Goal: Find contact information: Find contact information

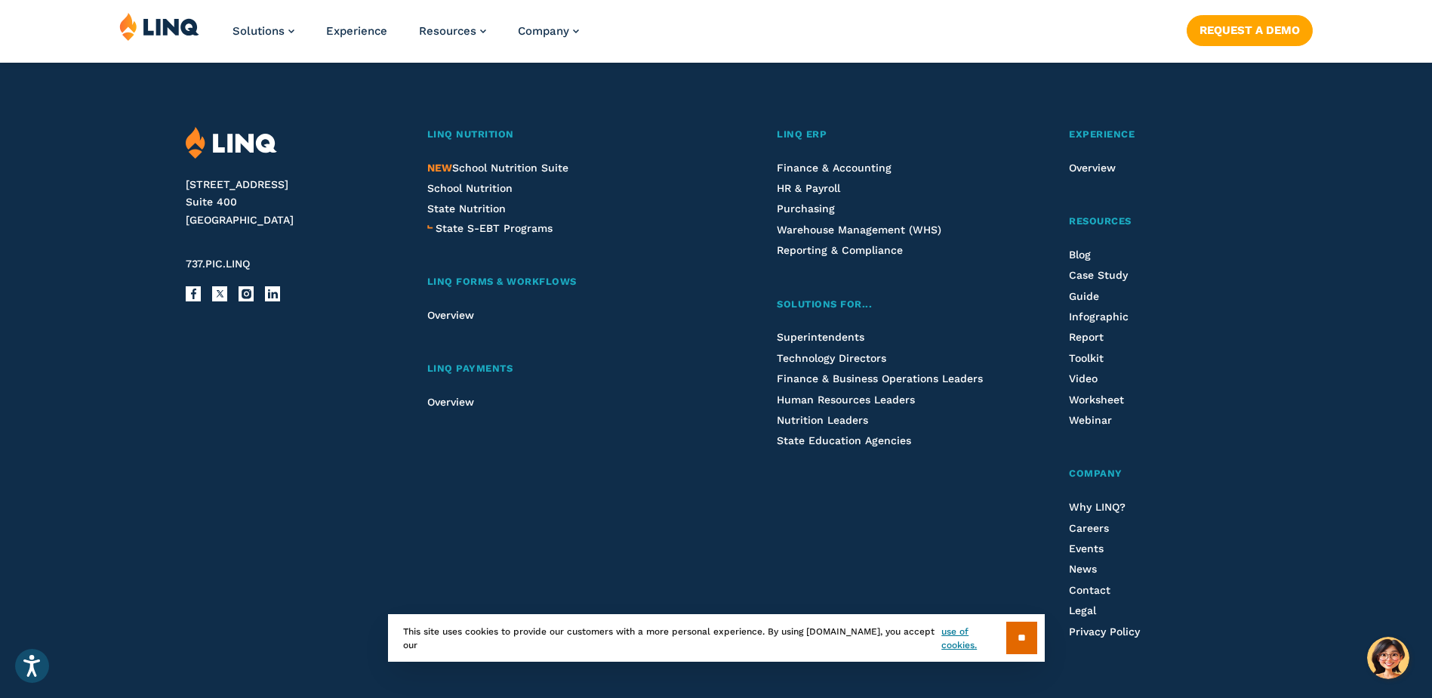
scroll to position [4001, 0]
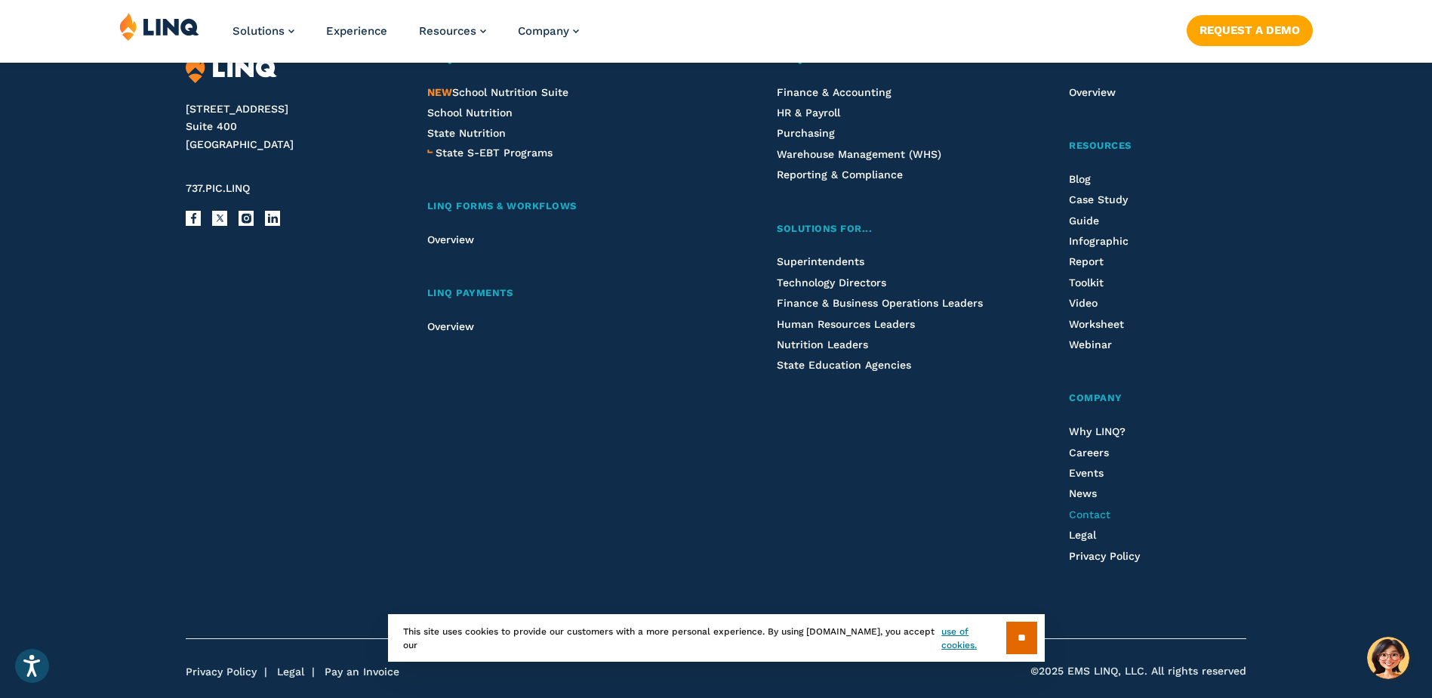
click at [1075, 514] on span "Contact" at bounding box center [1090, 514] width 42 height 12
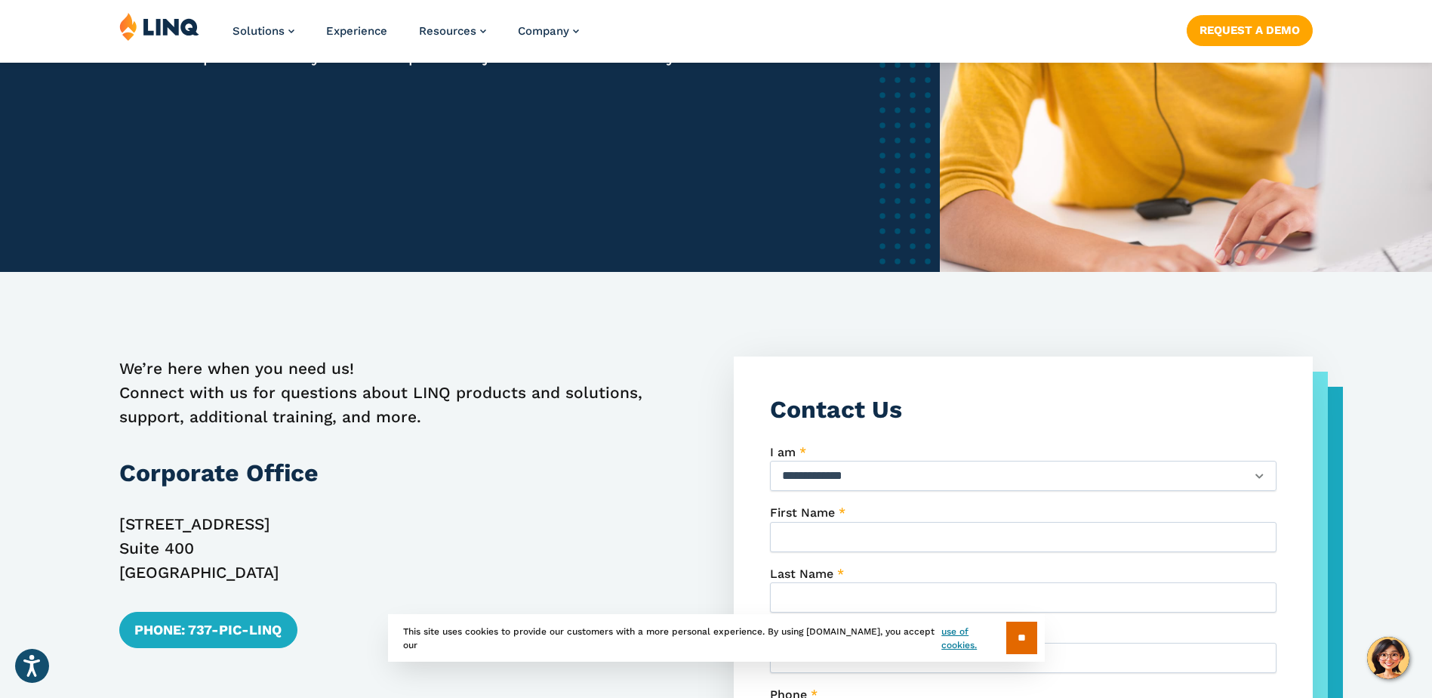
scroll to position [453, 0]
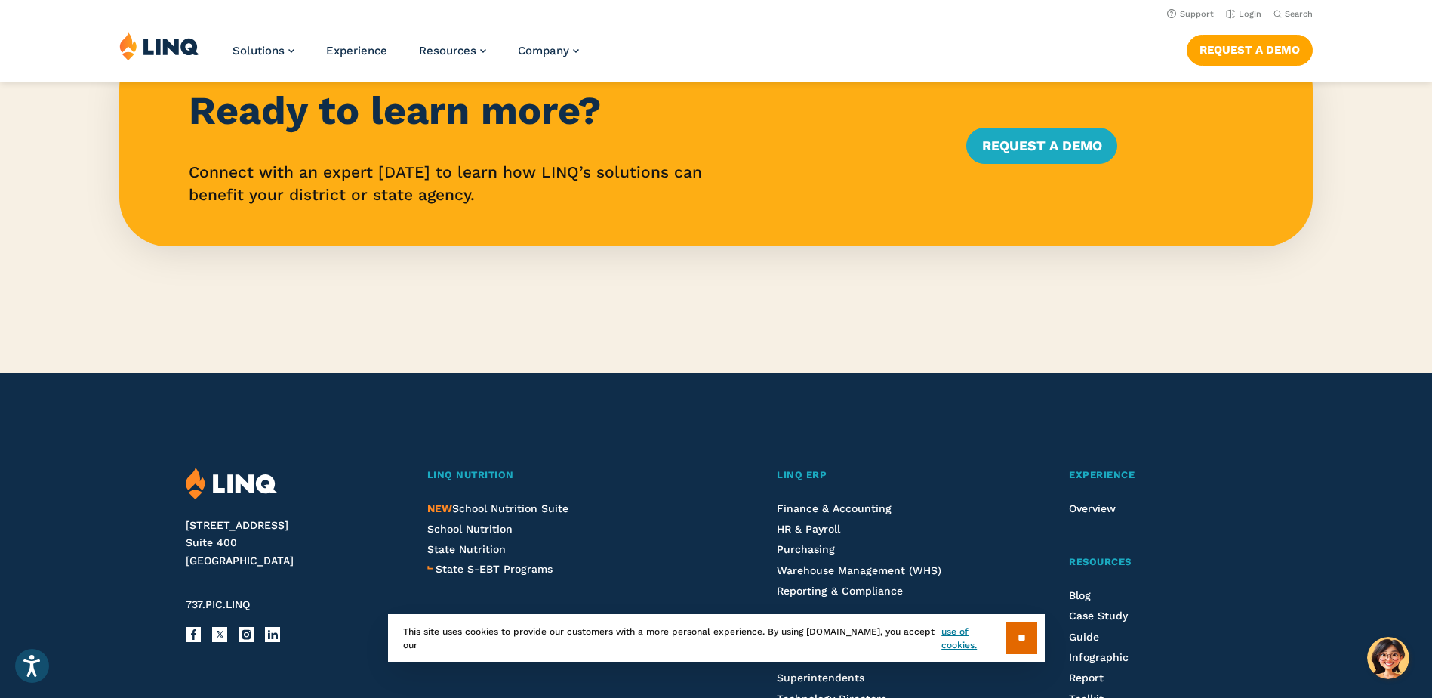
scroll to position [3510, 0]
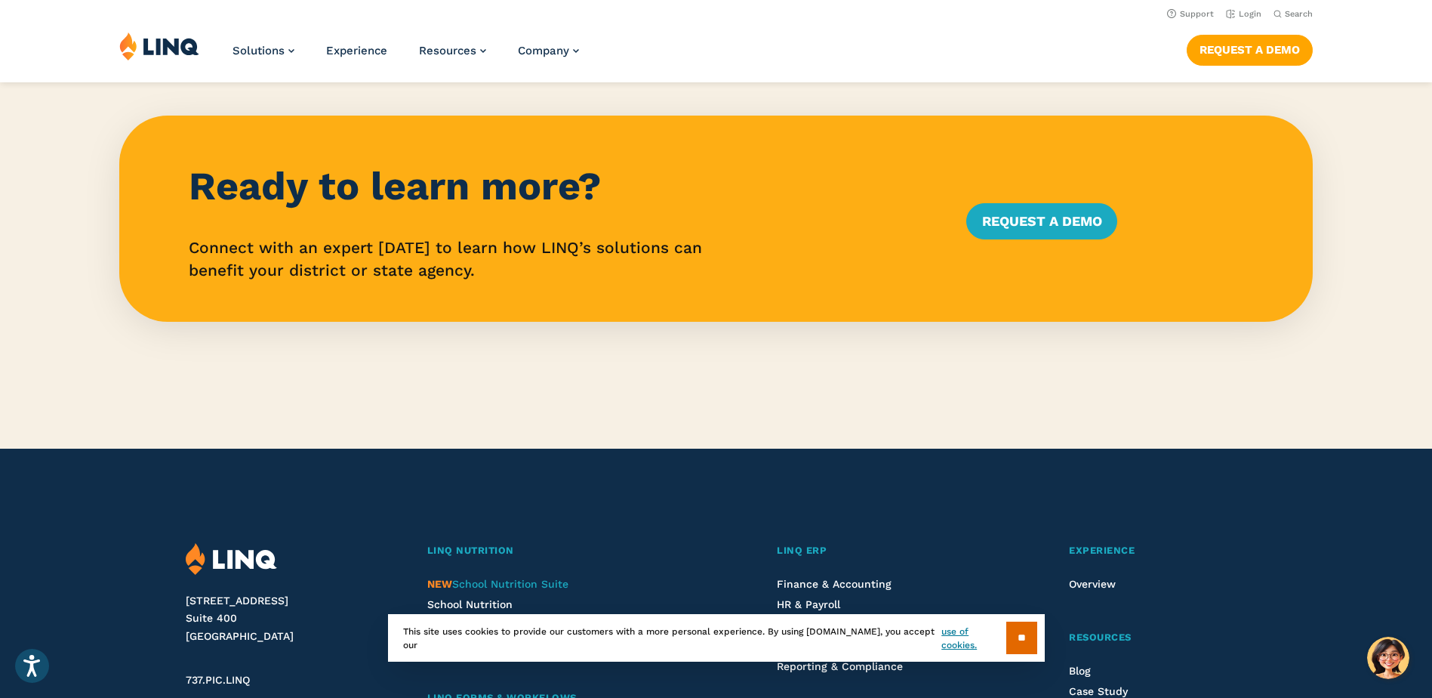
click at [492, 581] on span "NEW School Nutrition Suite" at bounding box center [497, 584] width 141 height 12
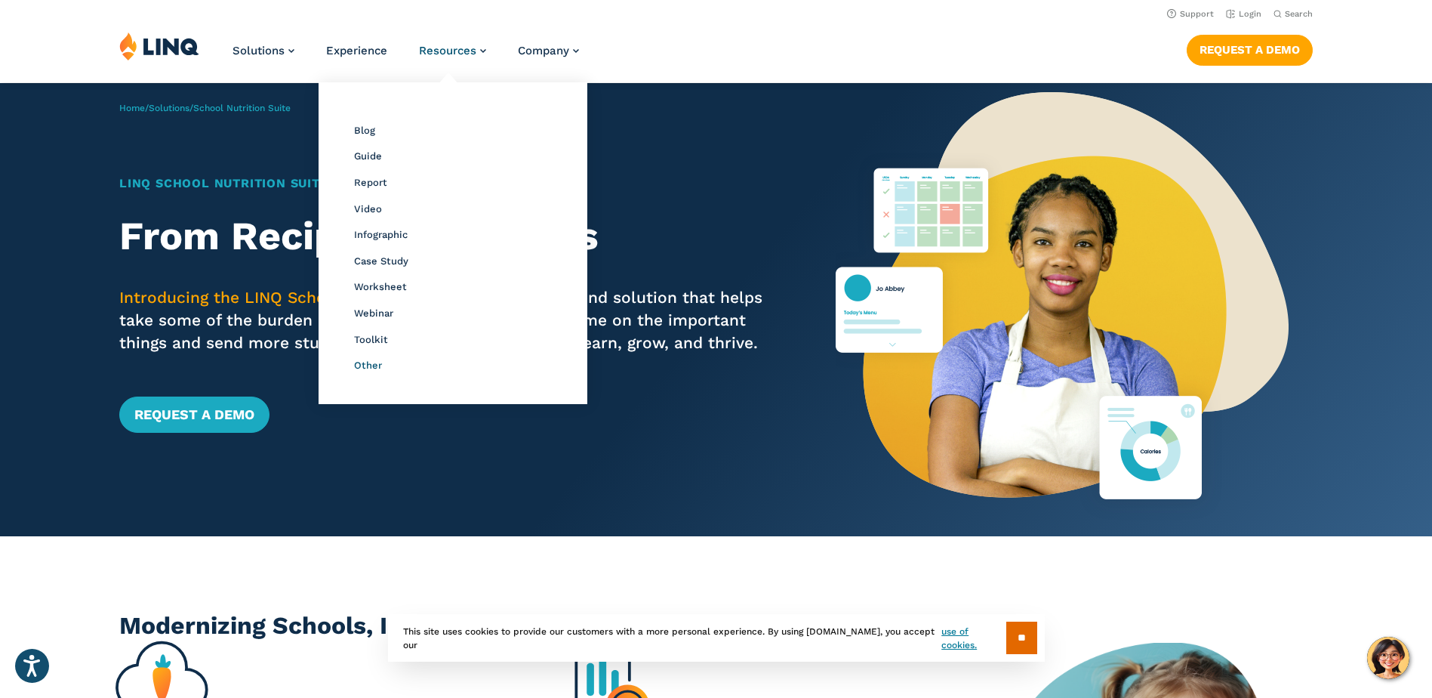
click at [374, 367] on span "Other" at bounding box center [368, 364] width 28 height 11
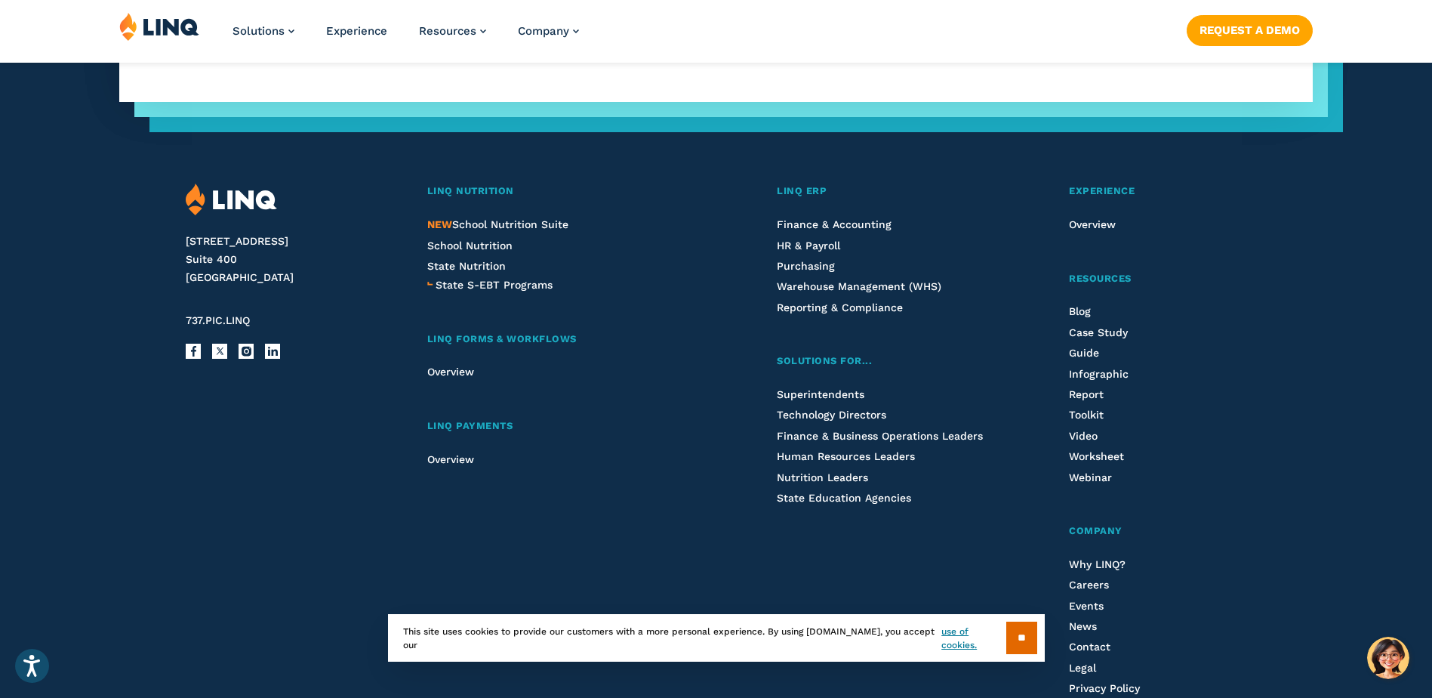
scroll to position [2088, 0]
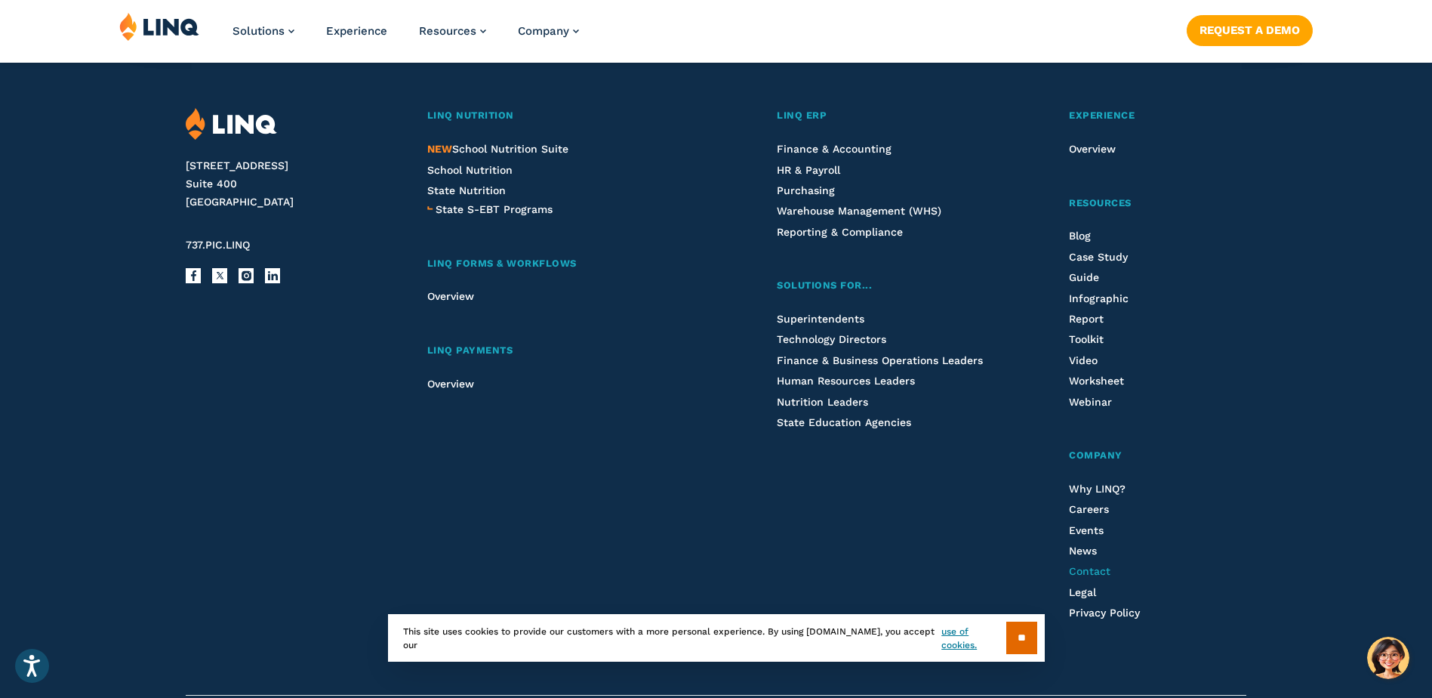
click at [1099, 572] on span "Contact" at bounding box center [1090, 571] width 42 height 12
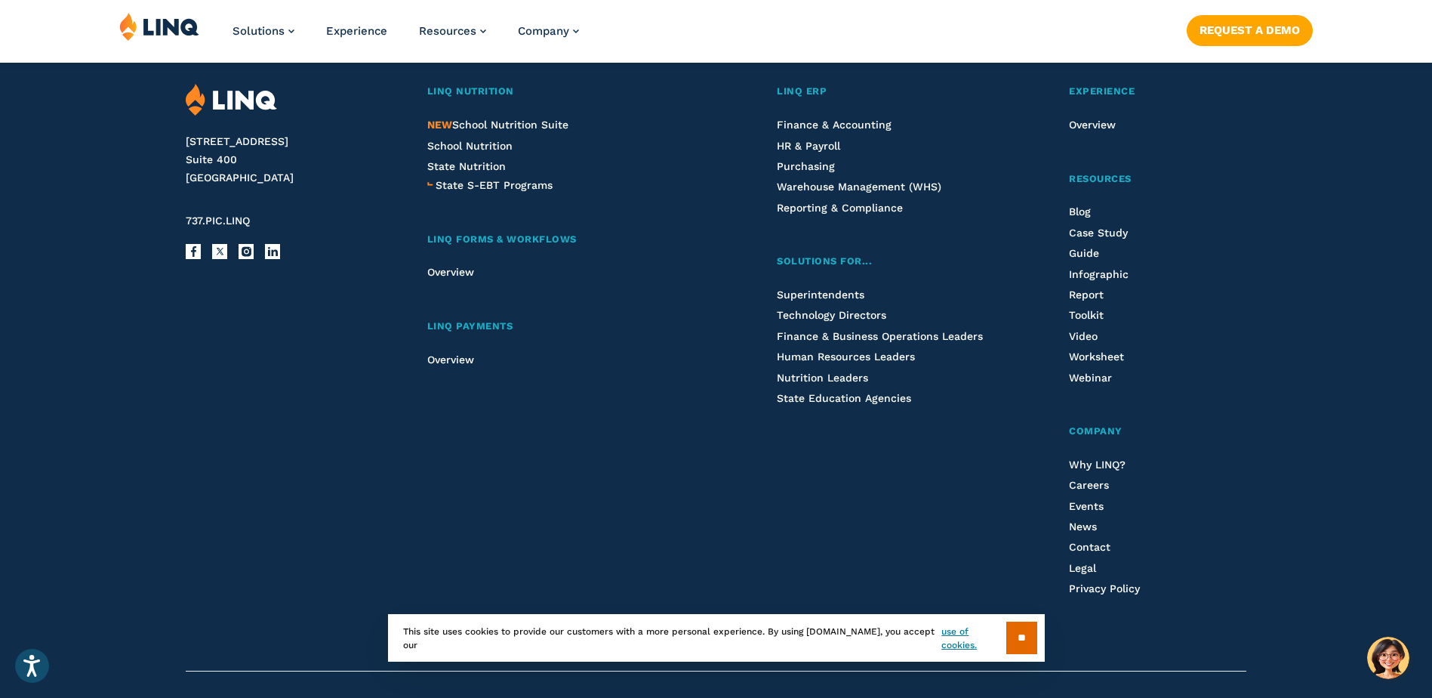
scroll to position [1731, 0]
